Goal: Task Accomplishment & Management: Manage account settings

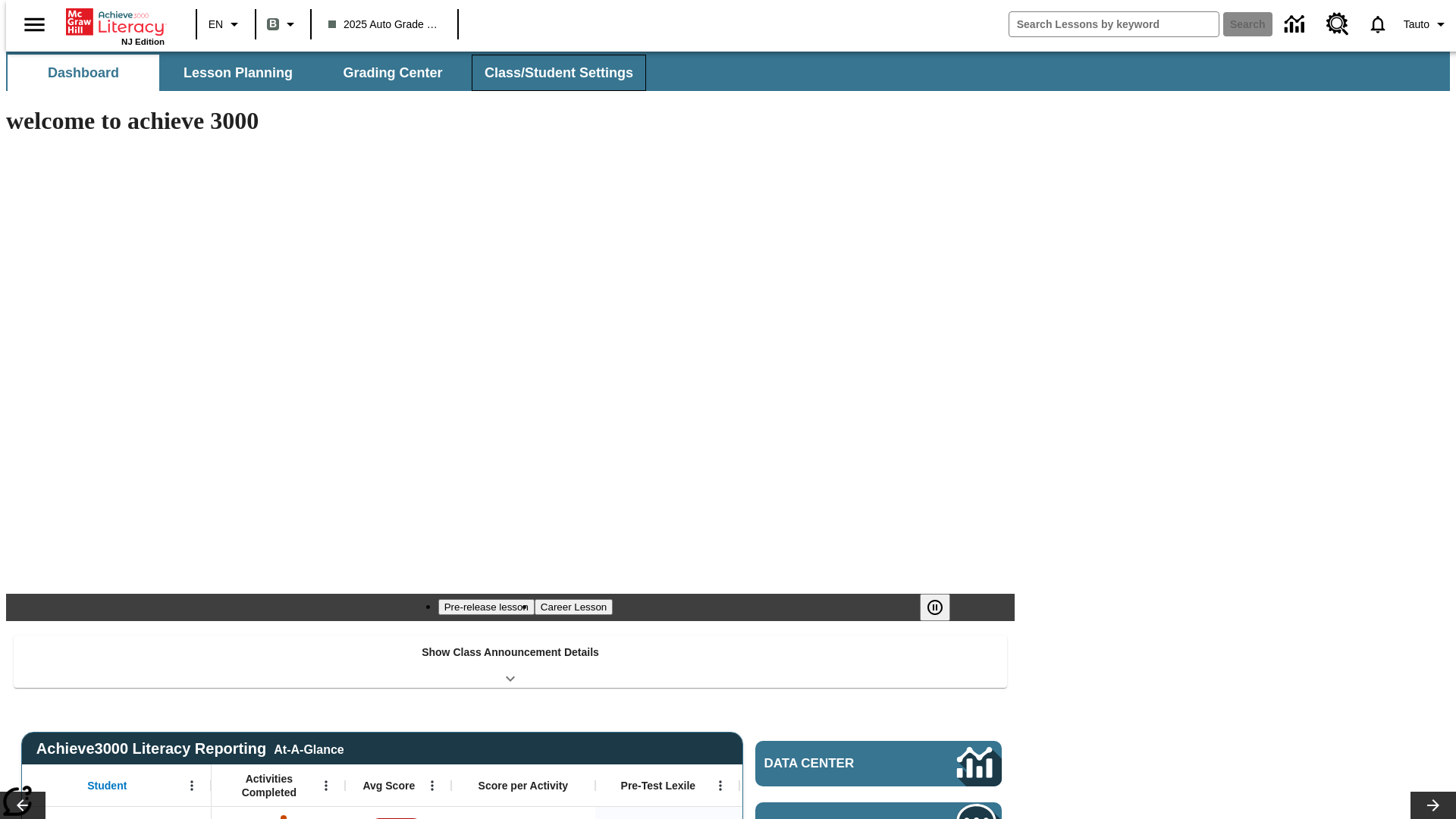
click at [550, 73] on button "Class/Student Settings" at bounding box center [559, 73] width 175 height 37
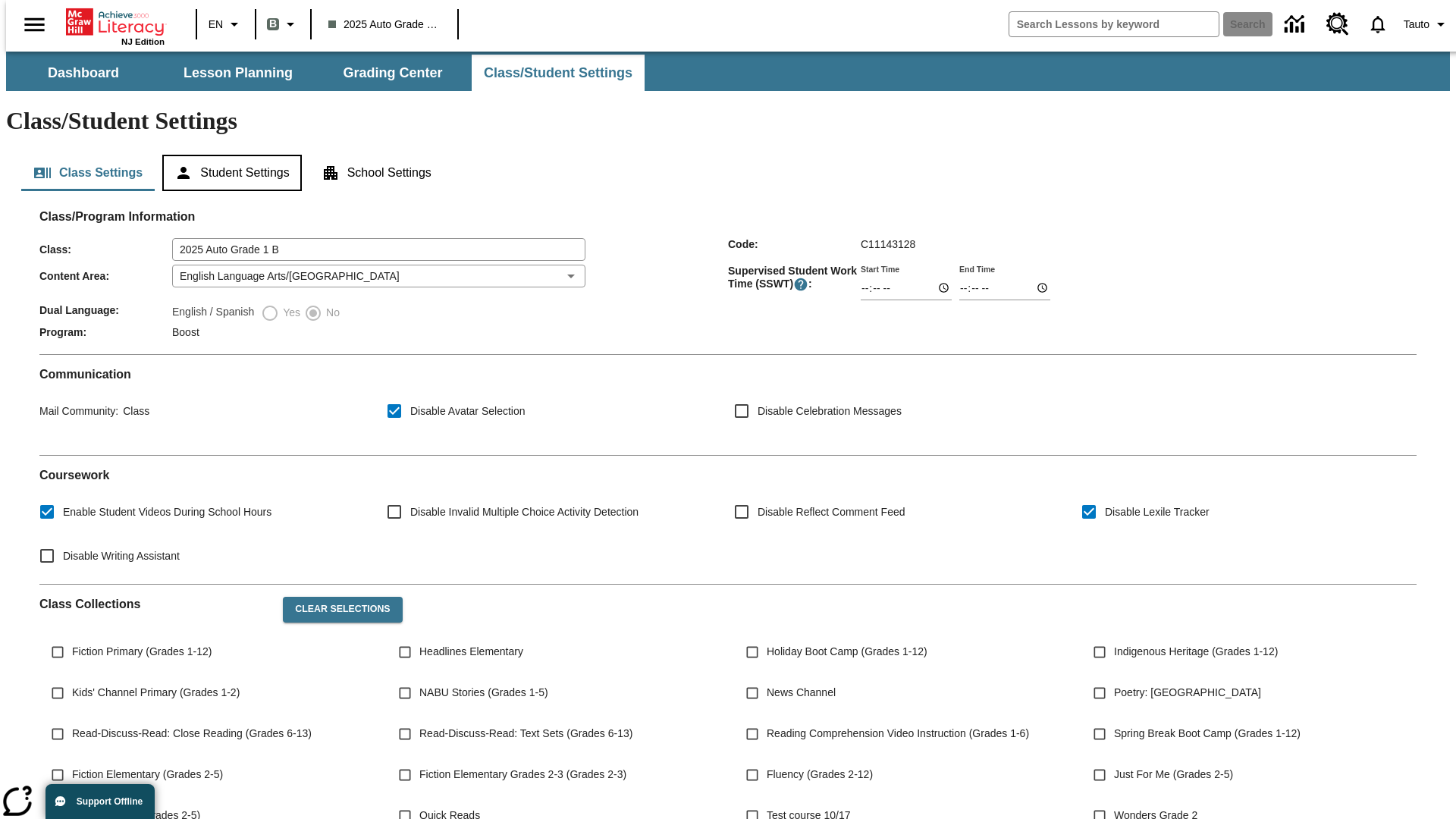
click at [228, 155] on button "Student Settings" at bounding box center [232, 173] width 139 height 37
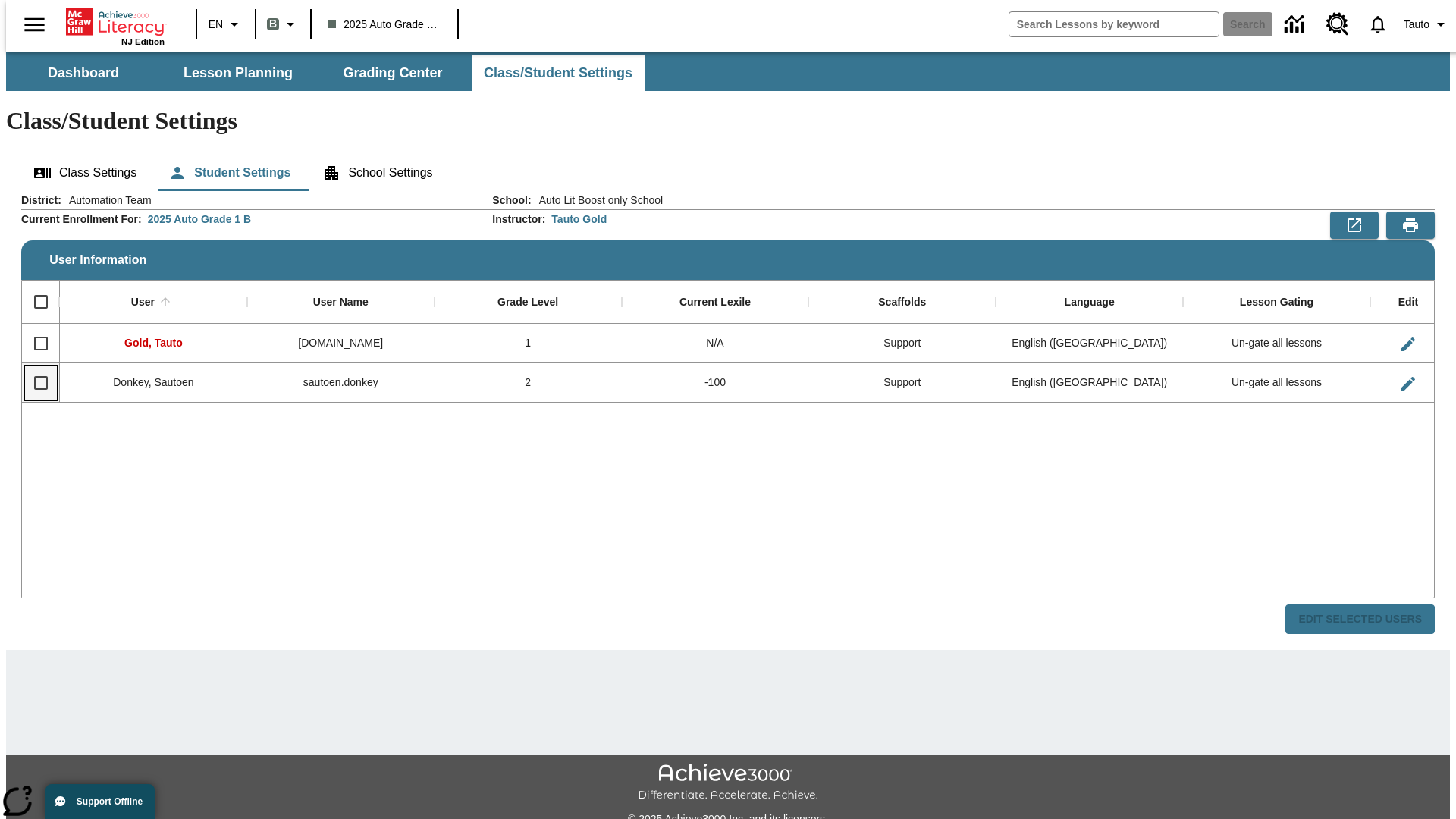
click at [34, 367] on input "Select row" at bounding box center [41, 383] width 32 height 32
checkbox input "true"
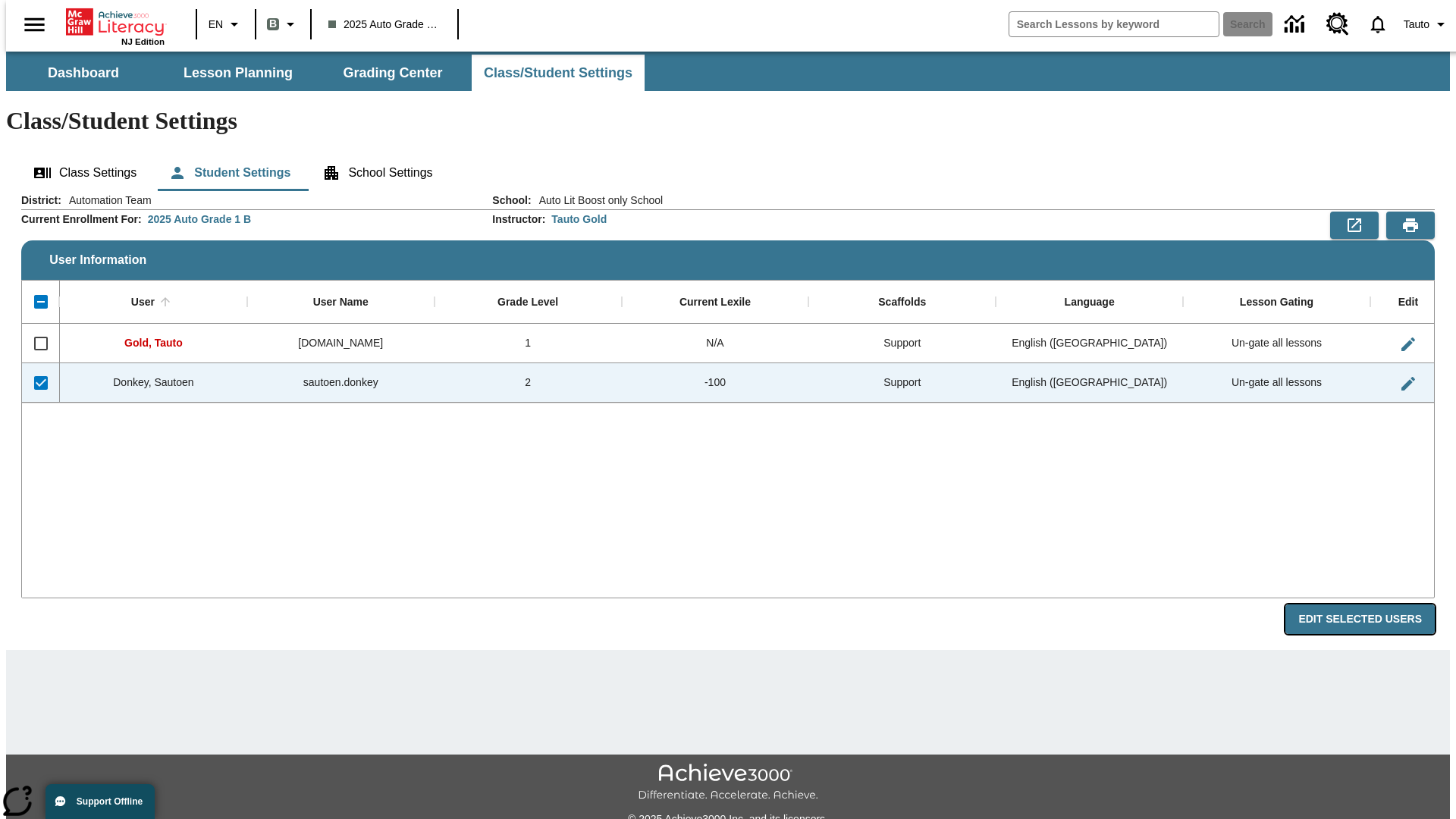
click at [1372, 605] on button "Edit Selected Users" at bounding box center [1360, 619] width 150 height 29
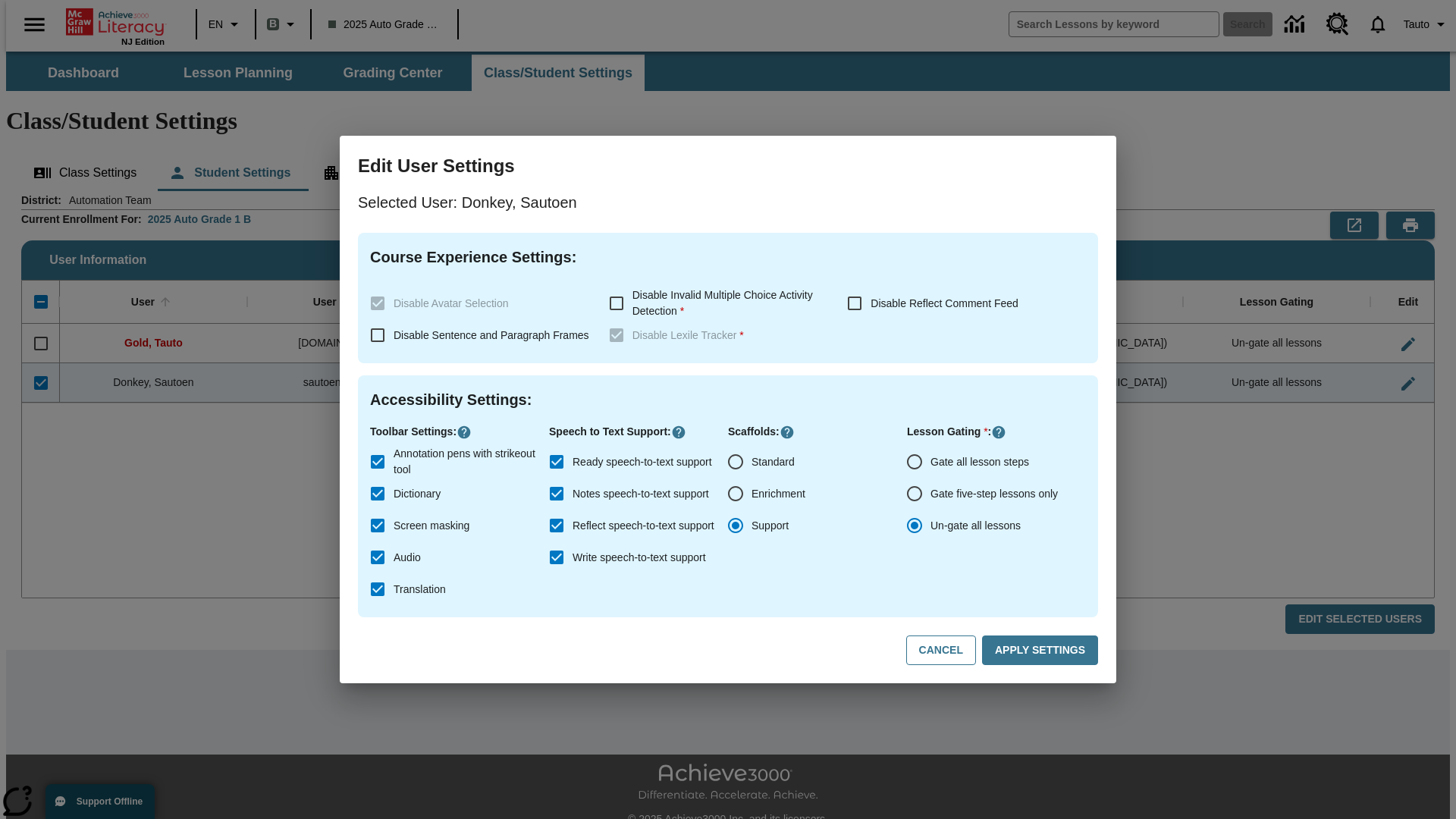
click at [915, 462] on input "Gate all lesson steps" at bounding box center [915, 462] width 32 height 32
radio input "true"
click at [1043, 651] on button "Apply Settings" at bounding box center [1040, 650] width 116 height 29
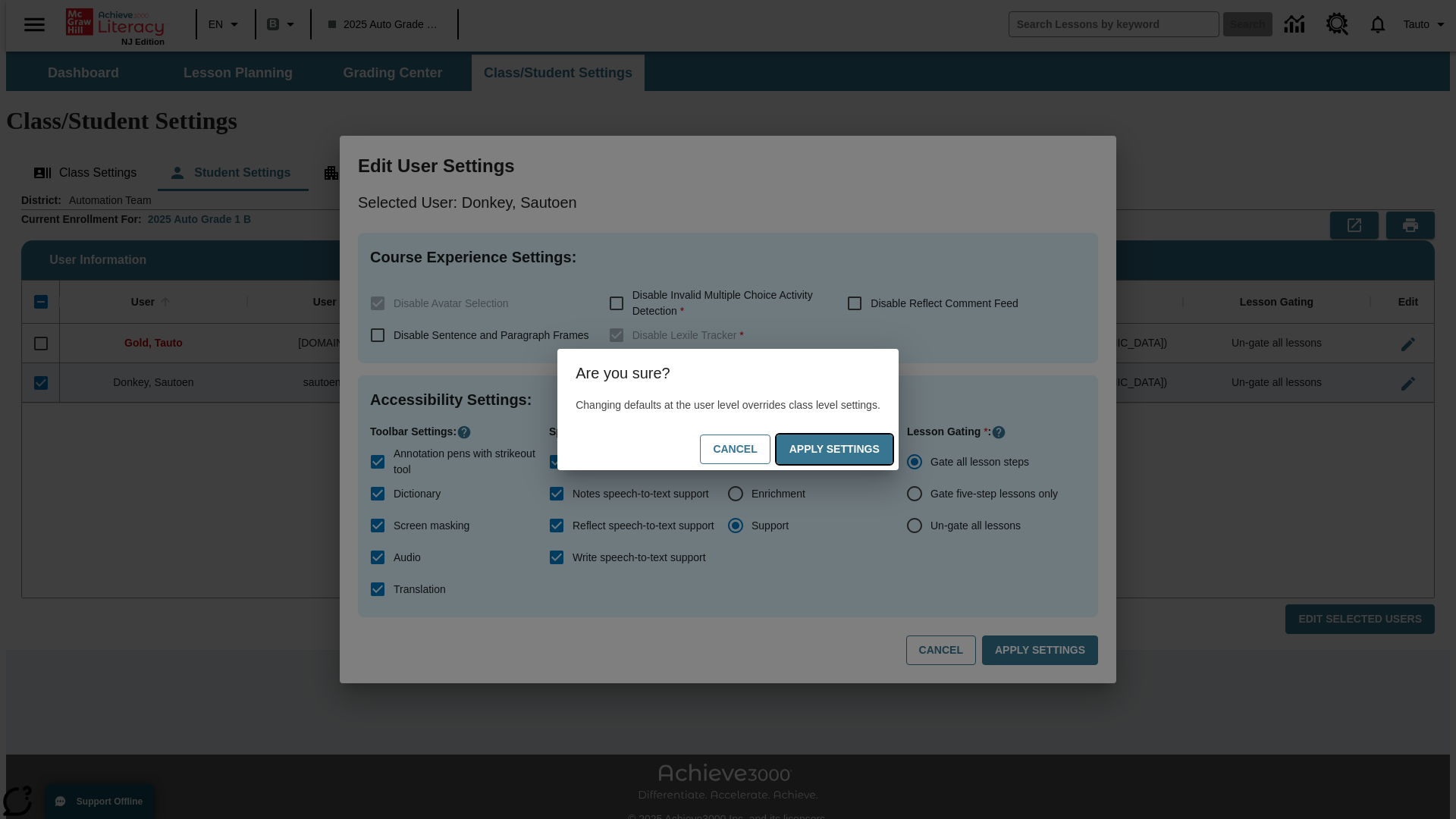
click at [850, 449] on button "Apply Settings" at bounding box center [835, 449] width 116 height 29
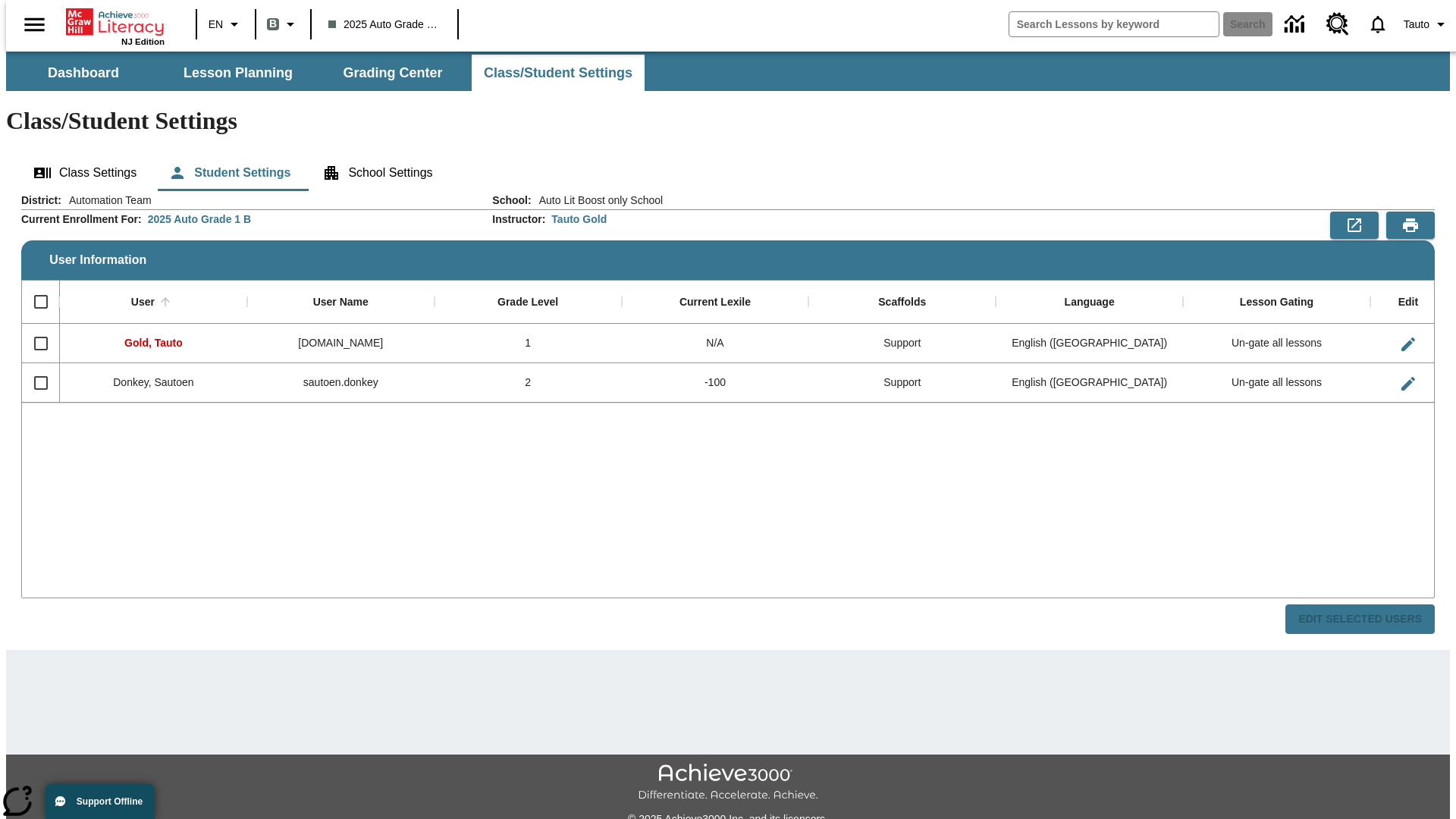
checkbox input "false"
click at [34, 367] on input "Select row" at bounding box center [41, 383] width 32 height 32
checkbox input "true"
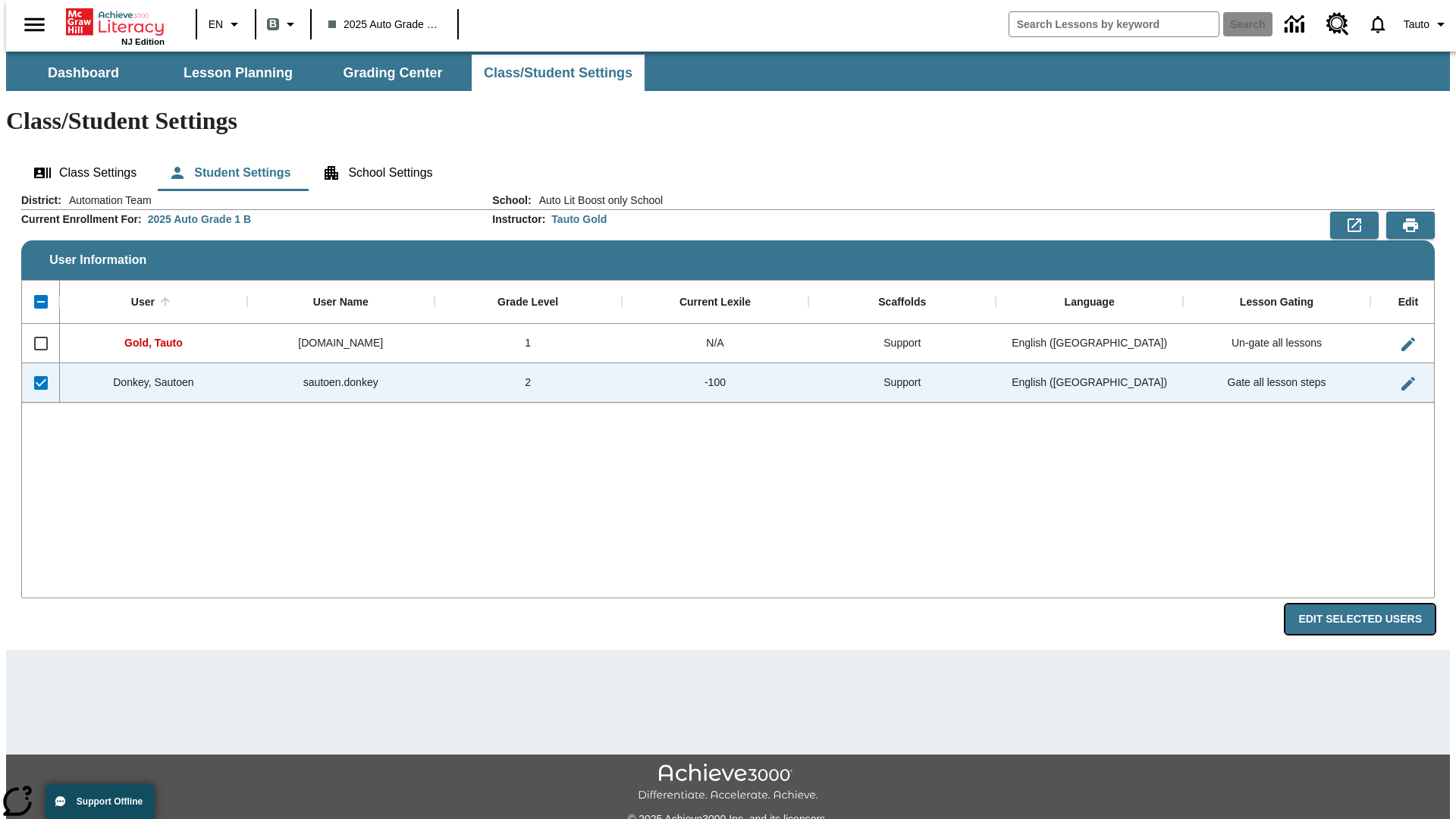
click at [1372, 605] on button "Edit Selected Users" at bounding box center [1360, 619] width 150 height 29
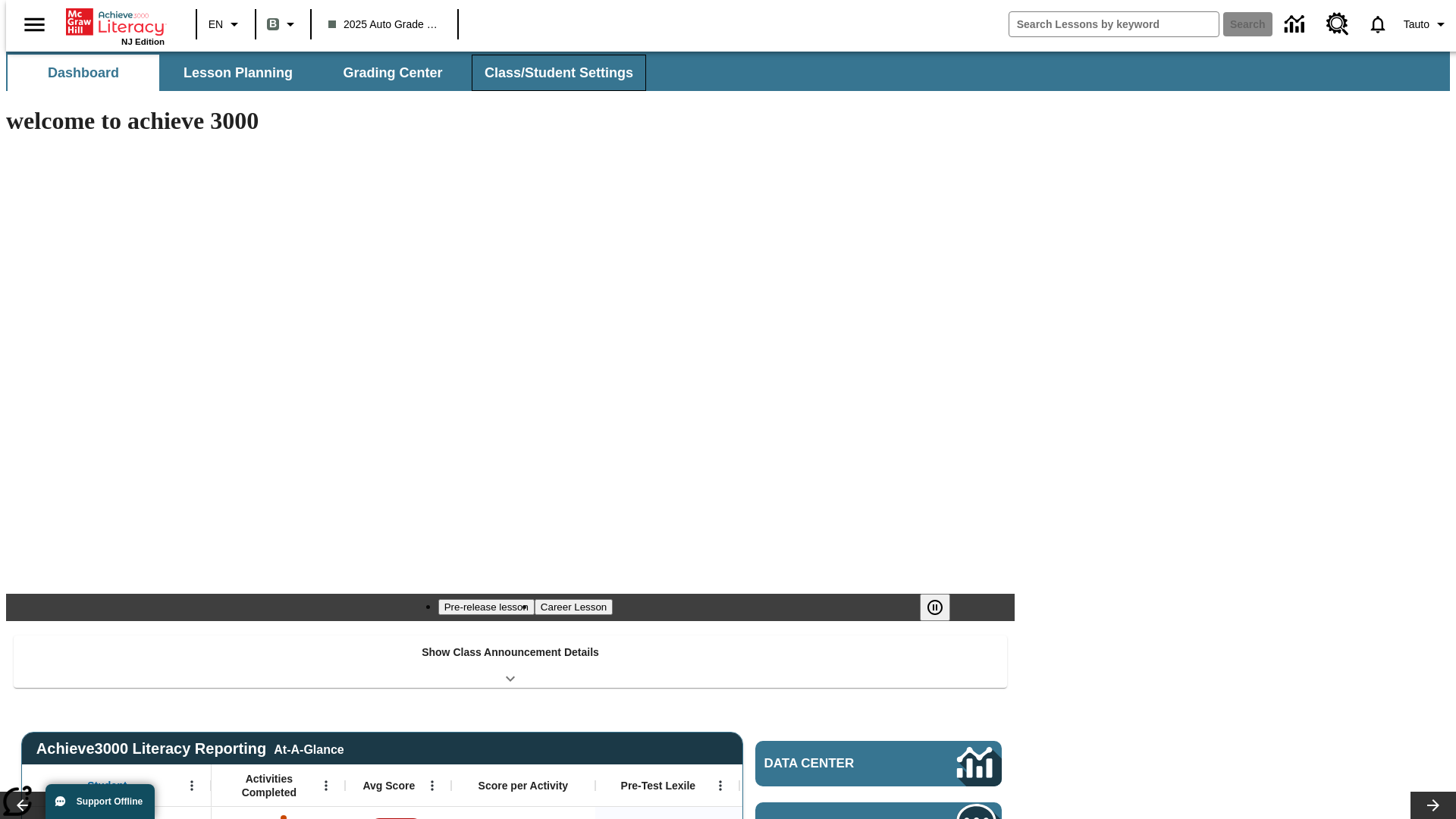
click at [550, 73] on button "Class/Student Settings" at bounding box center [559, 73] width 175 height 37
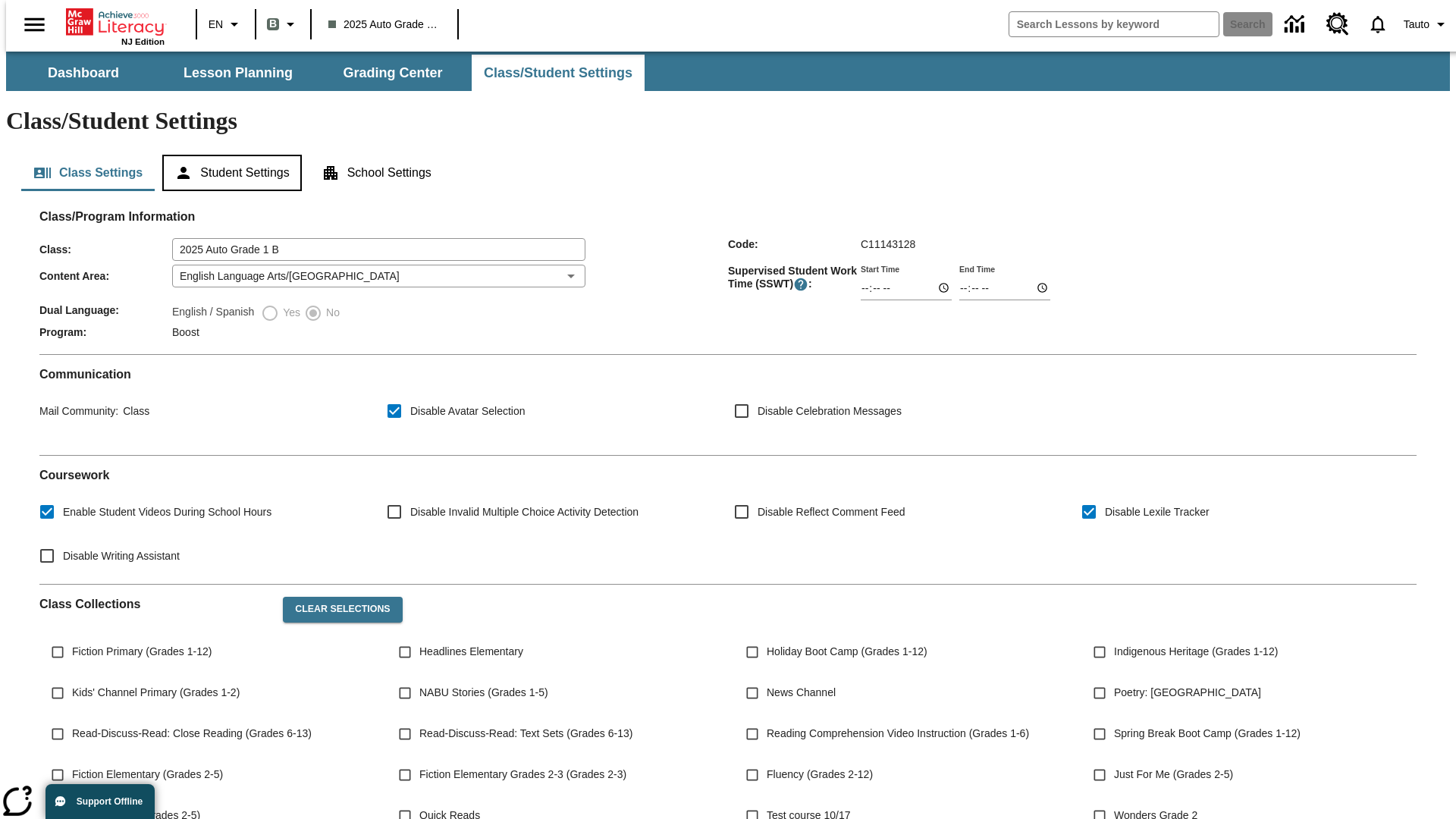
click at [228, 155] on button "Student Settings" at bounding box center [232, 173] width 139 height 37
